Goal: Information Seeking & Learning: Learn about a topic

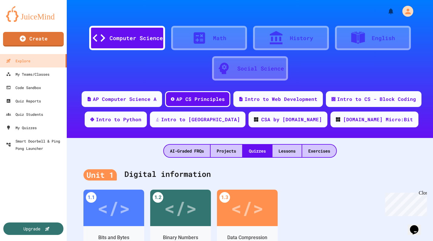
click at [141, 99] on div "AP Computer Science A" at bounding box center [125, 98] width 64 height 7
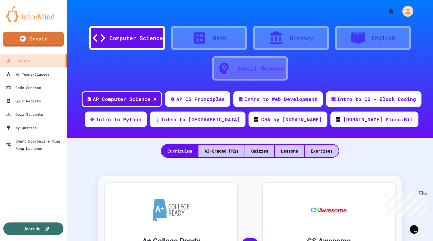
click at [258, 149] on div "Quizzes" at bounding box center [259, 150] width 29 height 12
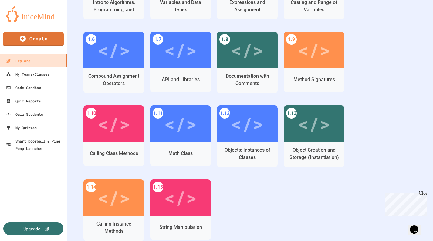
scroll to position [140, 0]
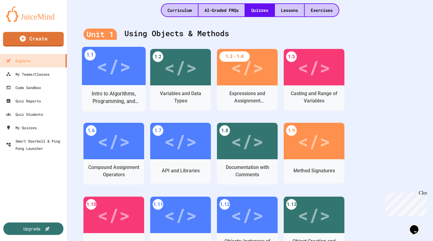
click at [113, 59] on div "</>" at bounding box center [113, 66] width 34 height 29
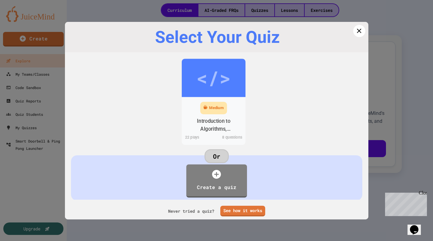
click at [217, 83] on div "</>" at bounding box center [213, 77] width 34 height 29
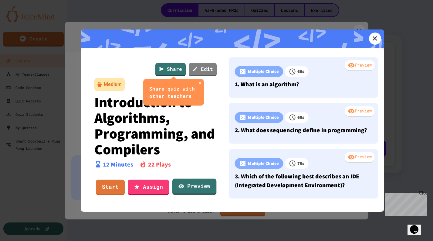
click at [197, 189] on link "Preview" at bounding box center [194, 186] width 44 height 16
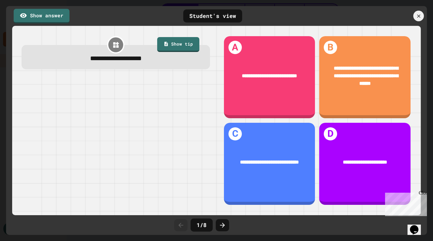
click at [221, 222] on icon at bounding box center [222, 224] width 7 height 7
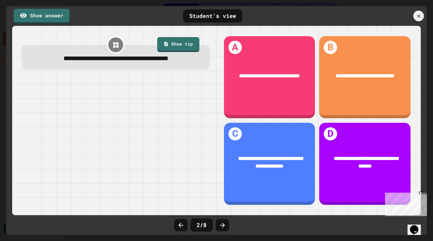
click at [225, 225] on icon at bounding box center [222, 224] width 7 height 7
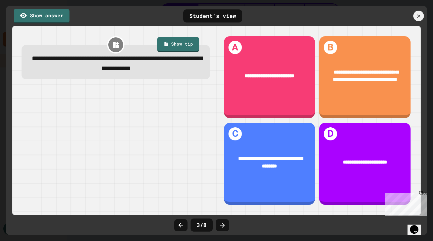
click at [222, 224] on icon at bounding box center [222, 224] width 7 height 7
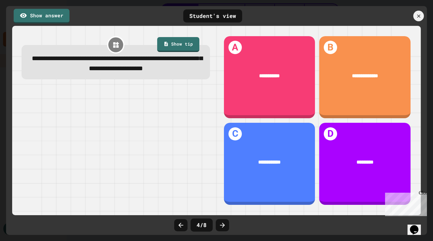
click at [221, 224] on icon at bounding box center [222, 224] width 7 height 7
click at [221, 225] on icon at bounding box center [222, 224] width 7 height 7
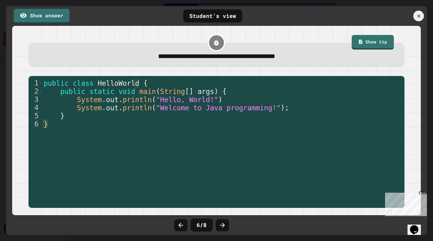
click at [221, 225] on icon at bounding box center [222, 224] width 7 height 7
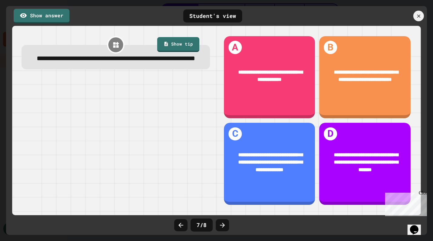
click at [224, 222] on icon at bounding box center [222, 224] width 7 height 7
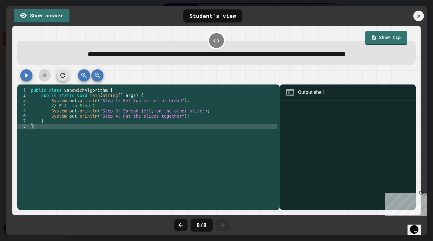
click at [224, 222] on icon at bounding box center [222, 224] width 7 height 7
click at [420, 15] on icon at bounding box center [418, 16] width 7 height 7
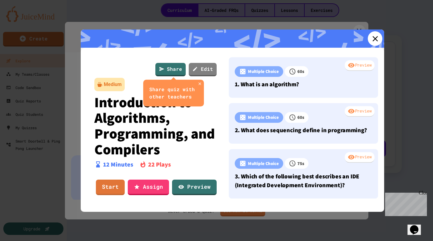
click at [370, 36] on icon at bounding box center [374, 38] width 9 height 9
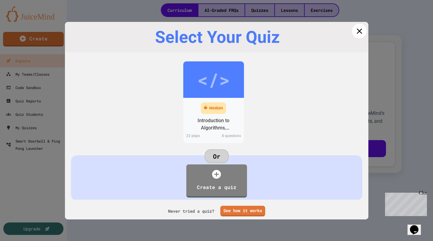
click at [355, 29] on icon at bounding box center [359, 30] width 9 height 9
